Goal: Information Seeking & Learning: Compare options

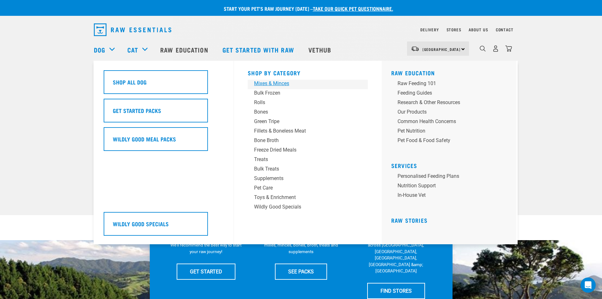
click at [272, 84] on div "Mixes & Minces" at bounding box center [303, 84] width 99 height 8
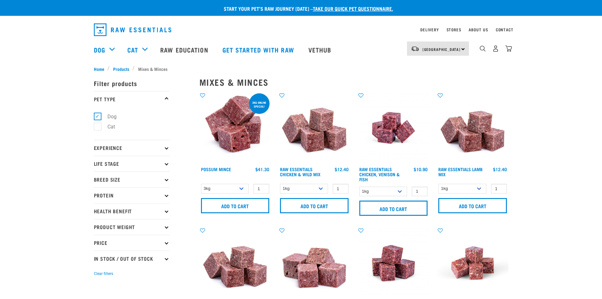
click at [166, 195] on icon at bounding box center [166, 194] width 3 height 3
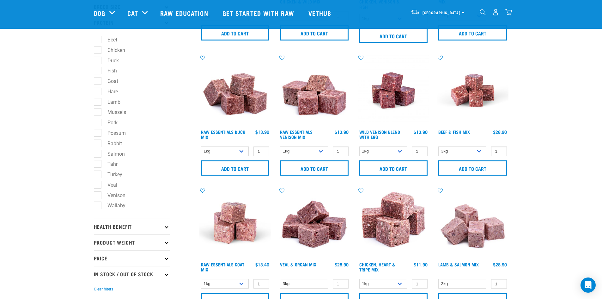
scroll to position [126, 0]
click at [101, 152] on label "Salmon" at bounding box center [112, 154] width 30 height 8
click at [98, 152] on input "Salmon" at bounding box center [96, 152] width 4 height 4
checkbox input "true"
click at [458, 10] on div "South Island North Island South Island" at bounding box center [438, 12] width 62 height 14
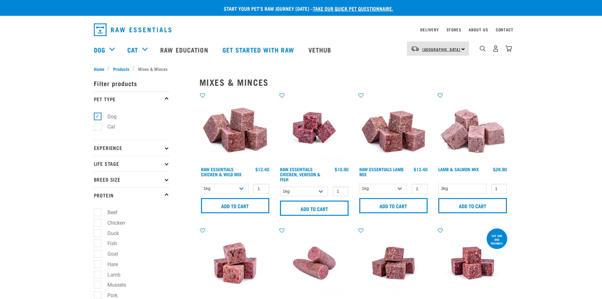
click at [423, 49] on span "[GEOGRAPHIC_DATA]" at bounding box center [442, 49] width 38 height 2
click at [421, 64] on link "[GEOGRAPHIC_DATA]" at bounding box center [437, 66] width 61 height 14
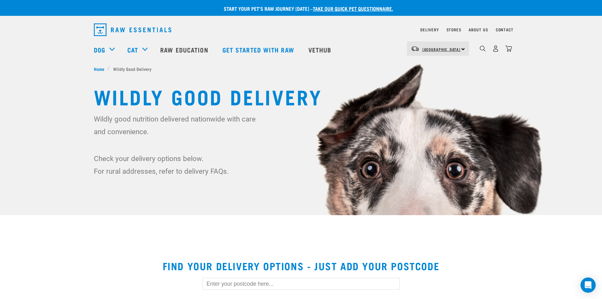
click at [436, 45] on link "[GEOGRAPHIC_DATA]" at bounding box center [442, 49] width 38 height 10
click at [422, 66] on link "[GEOGRAPHIC_DATA]" at bounding box center [437, 66] width 61 height 14
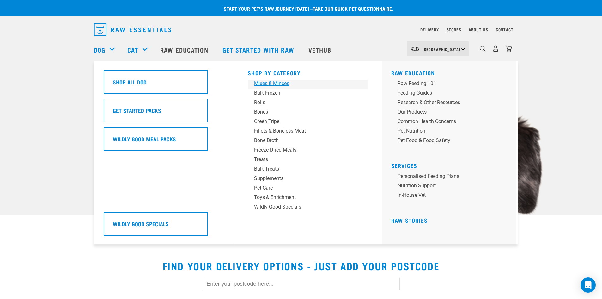
click at [266, 83] on div "Mixes & Minces" at bounding box center [303, 84] width 99 height 8
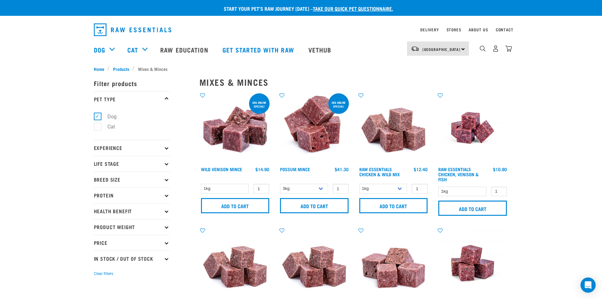
click at [167, 194] on icon at bounding box center [166, 194] width 3 height 3
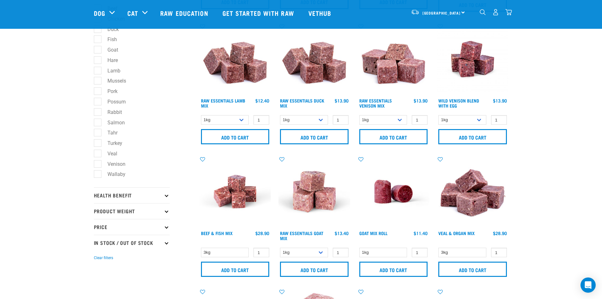
scroll to position [158, 0]
click at [101, 124] on label "Salmon" at bounding box center [112, 122] width 30 height 8
click at [98, 123] on input "Salmon" at bounding box center [96, 121] width 4 height 4
checkbox input "true"
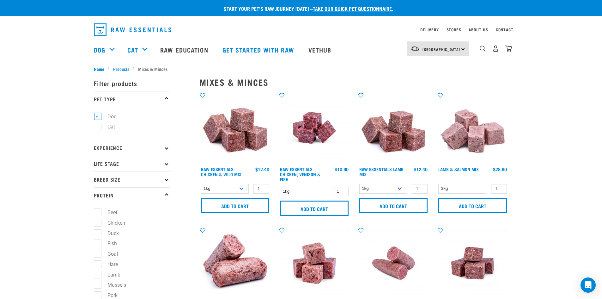
click at [127, 69] on div "× Filter products Pet Type Dog Cat Experience New Raw Feeder Experienced Raw Fe…" at bounding box center [143, 291] width 106 height 447
click at [122, 69] on div "× Filter products Pet Type Dog Cat Experience New Raw Feeder Experienced Raw Fe…" at bounding box center [143, 291] width 106 height 447
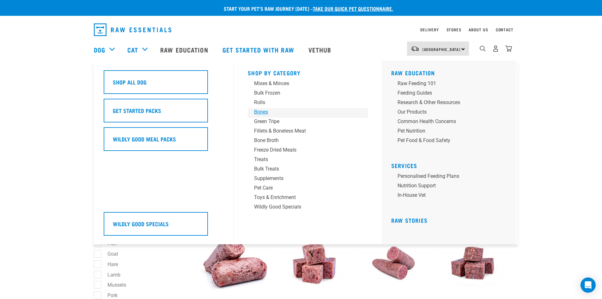
click at [263, 114] on div "Bones" at bounding box center [303, 112] width 99 height 8
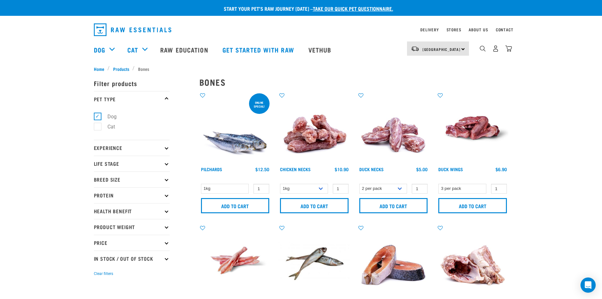
click at [121, 196] on p "Protein" at bounding box center [132, 195] width 76 height 16
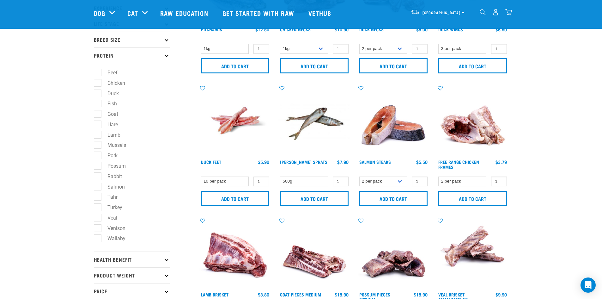
scroll to position [94, 0]
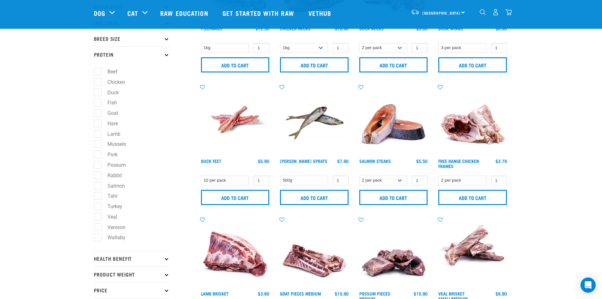
click at [98, 185] on label "Salmon" at bounding box center [112, 186] width 30 height 8
click at [98, 185] on input "Salmon" at bounding box center [96, 184] width 4 height 4
checkbox input "true"
